Goal: Book appointment/travel/reservation

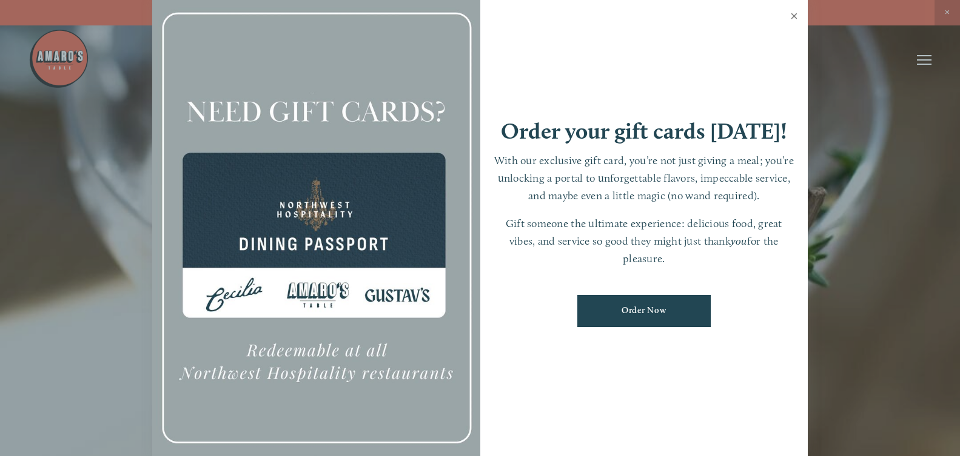
click at [793, 16] on link "Close" at bounding box center [794, 18] width 24 height 34
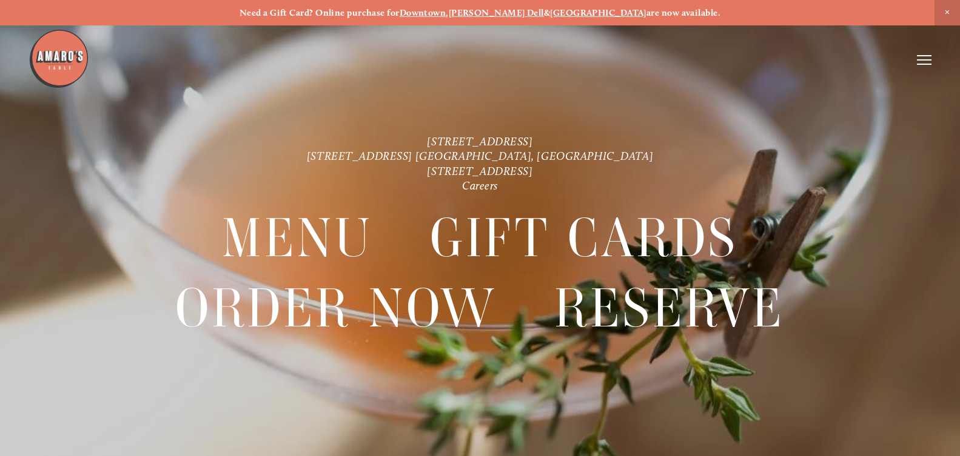
scroll to position [25, 0]
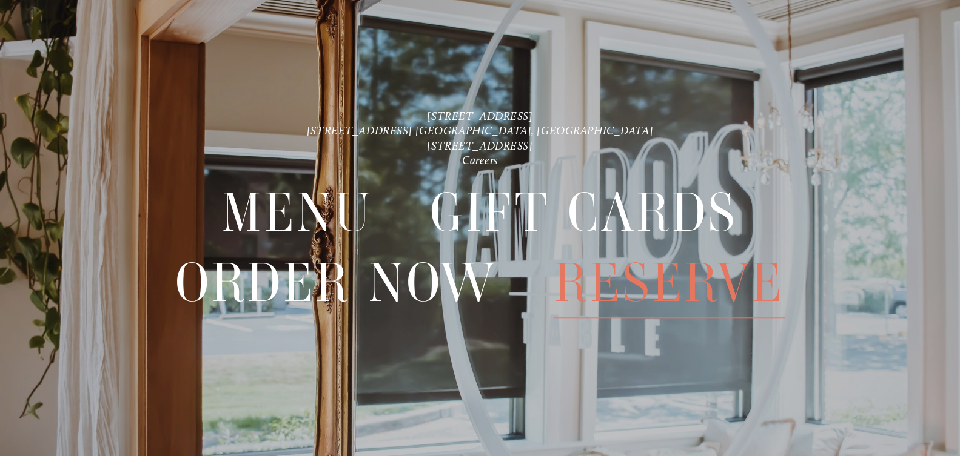
click at [601, 293] on span "Reserve" at bounding box center [669, 284] width 230 height 70
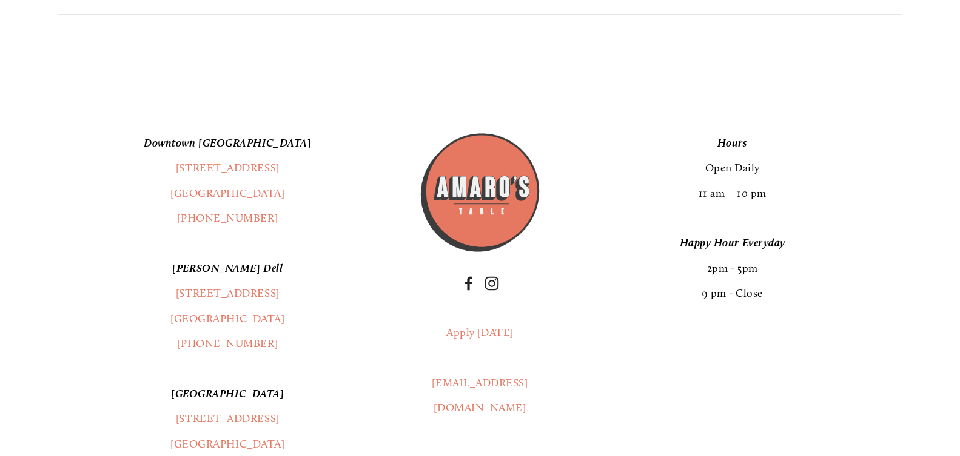
scroll to position [1669, 0]
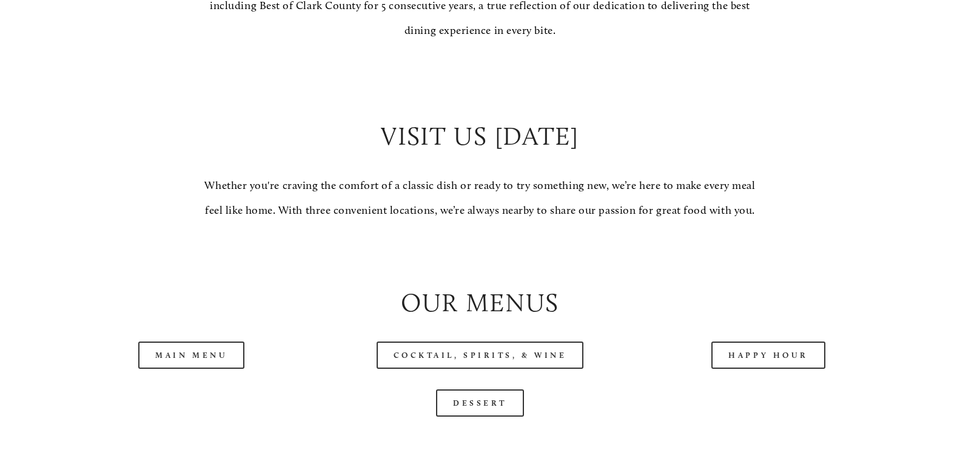
scroll to position [1051, 0]
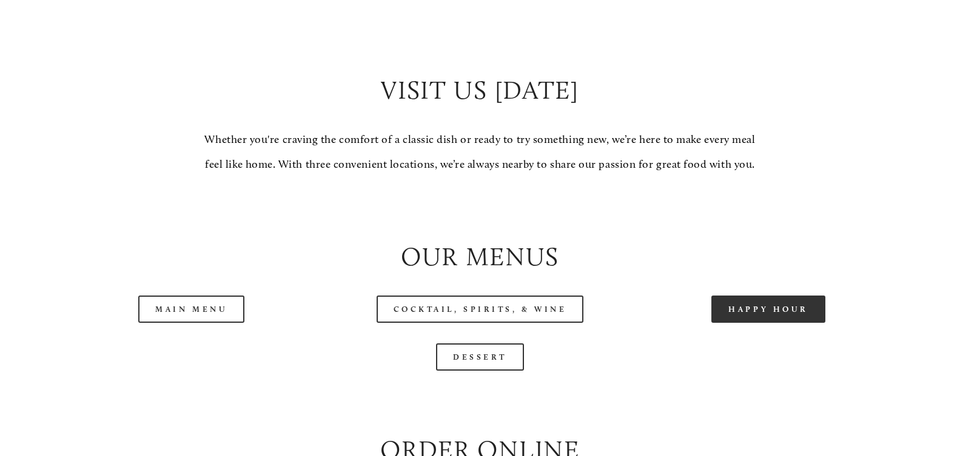
click at [744, 323] on link "Happy Hour" at bounding box center [768, 309] width 114 height 27
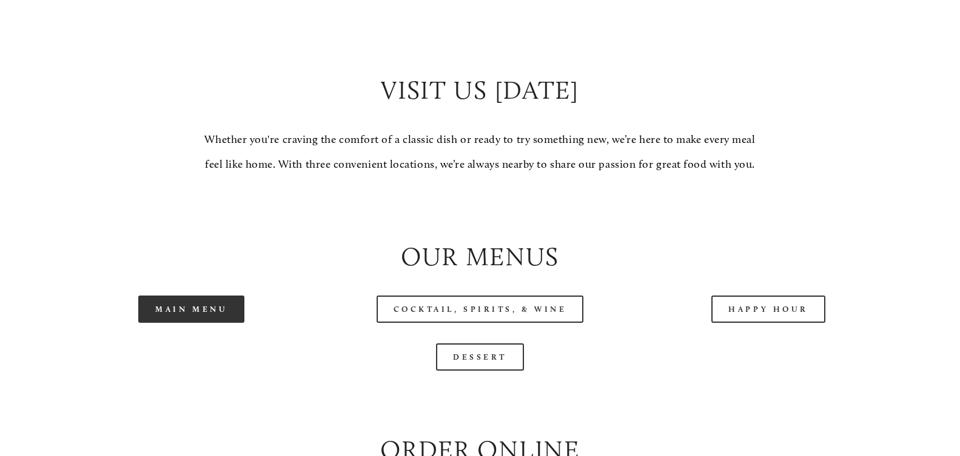
click at [219, 323] on link "Main Menu" at bounding box center [191, 309] width 106 height 27
